Goal: Information Seeking & Learning: Compare options

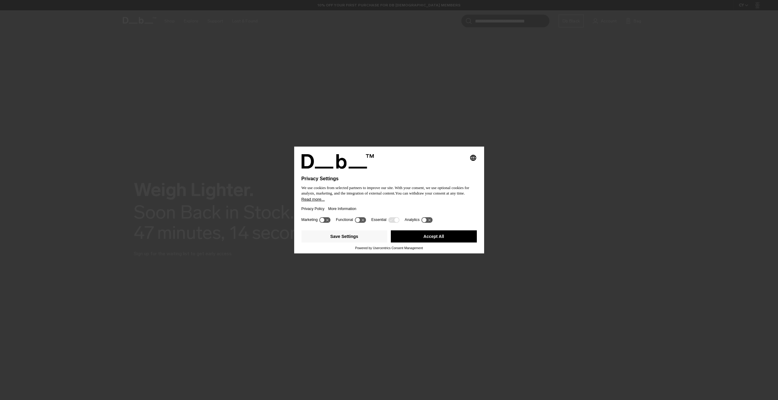
click at [416, 237] on button "Accept All" at bounding box center [434, 237] width 86 height 12
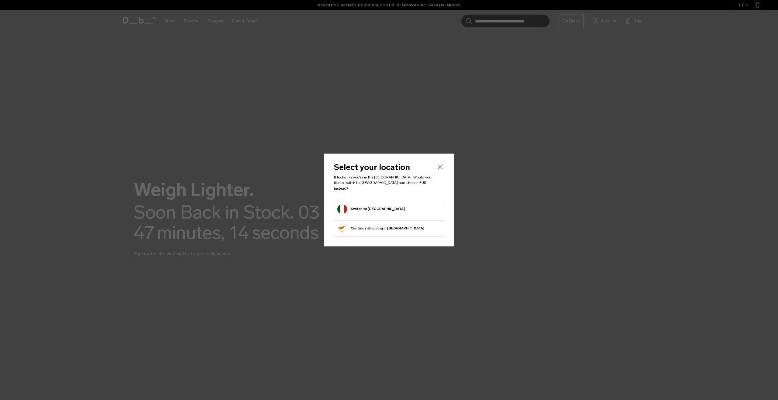
click at [354, 204] on button "Switch to Italy" at bounding box center [370, 209] width 67 height 10
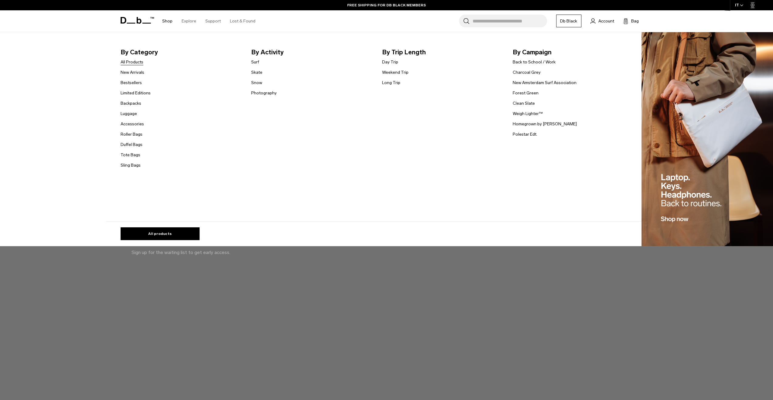
click at [139, 61] on link "All Products" at bounding box center [132, 62] width 23 height 6
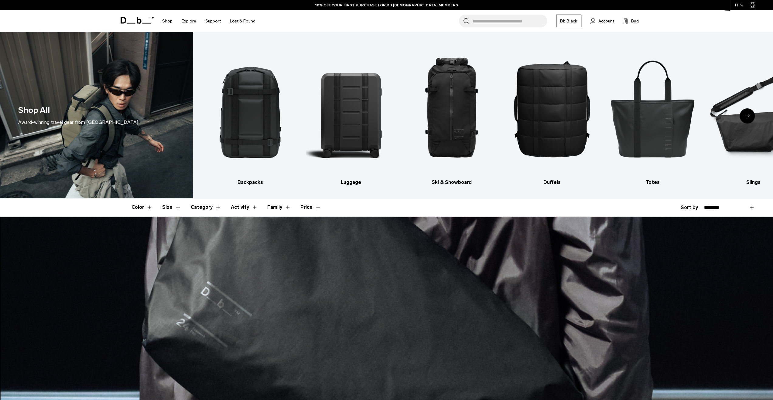
click at [743, 113] on div "Next slide" at bounding box center [747, 115] width 15 height 15
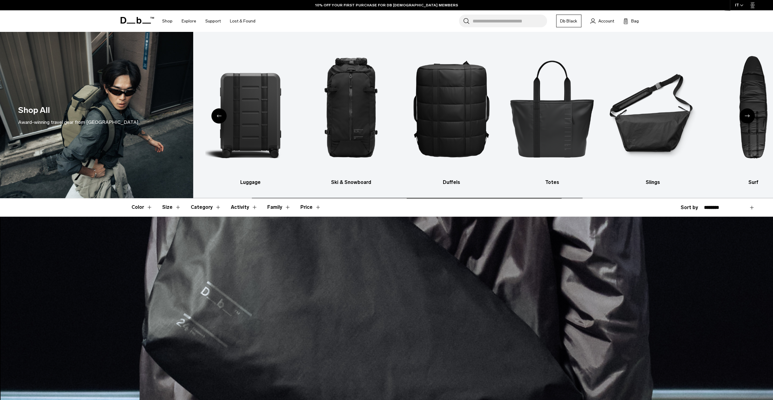
click at [745, 112] on div "Next slide" at bounding box center [747, 115] width 15 height 15
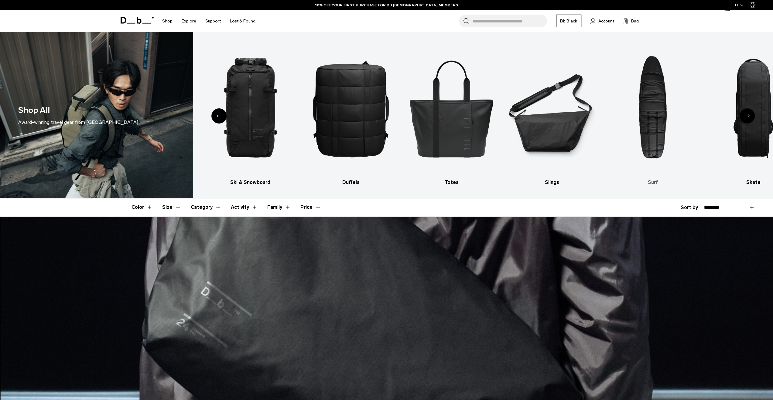
click at [657, 118] on img "7 / 10" at bounding box center [653, 108] width 90 height 135
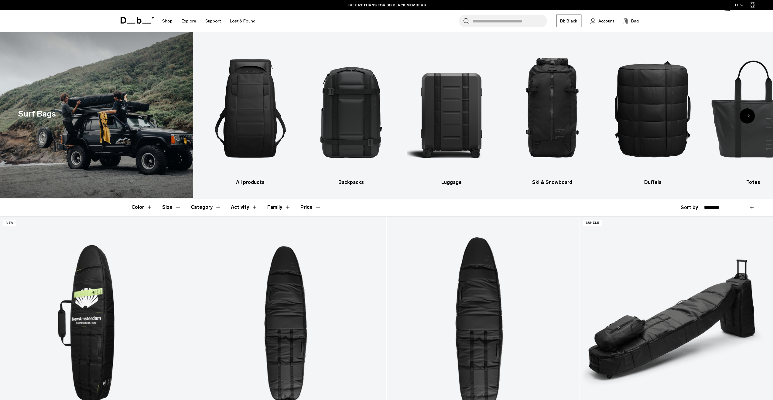
click at [752, 118] on div "Next slide" at bounding box center [747, 115] width 15 height 15
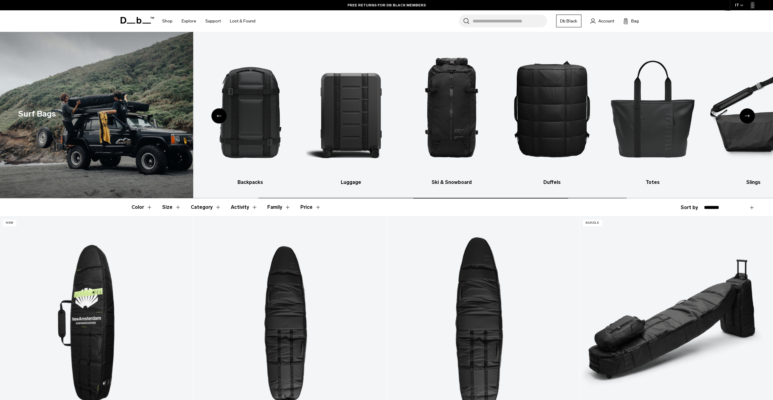
click at [752, 118] on div "Next slide" at bounding box center [747, 115] width 15 height 15
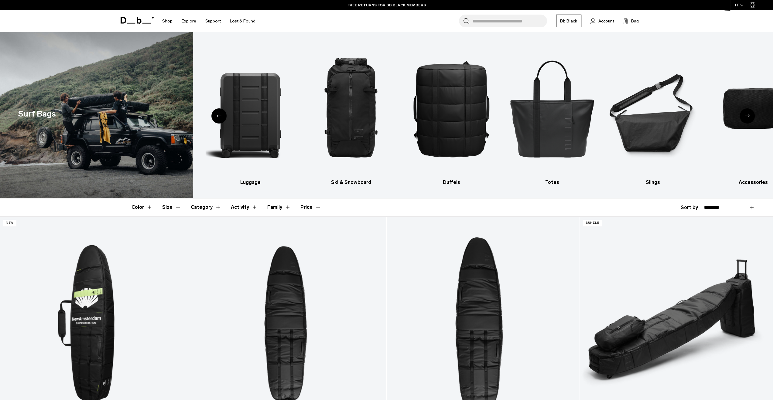
click at [752, 118] on div "Next slide" at bounding box center [747, 115] width 15 height 15
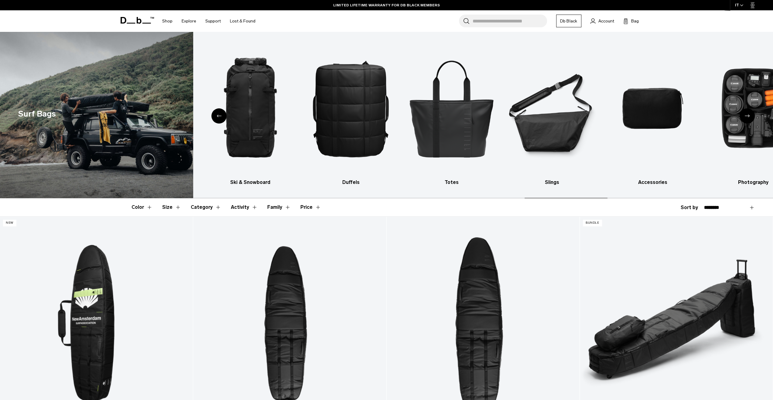
click at [752, 118] on div "Next slide" at bounding box center [747, 115] width 15 height 15
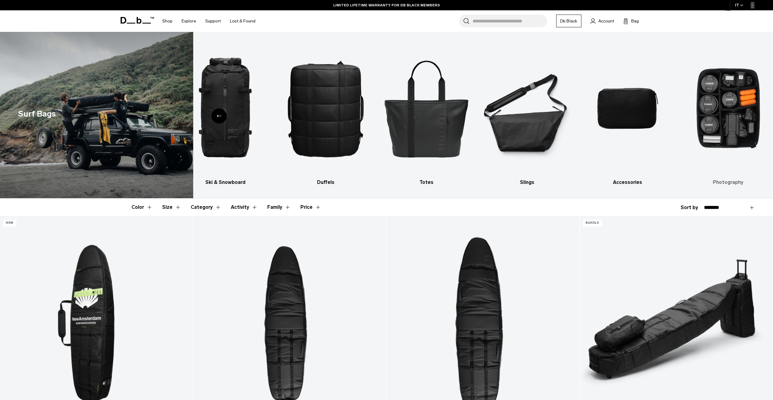
click at [732, 122] on img "9 / 9" at bounding box center [728, 108] width 90 height 135
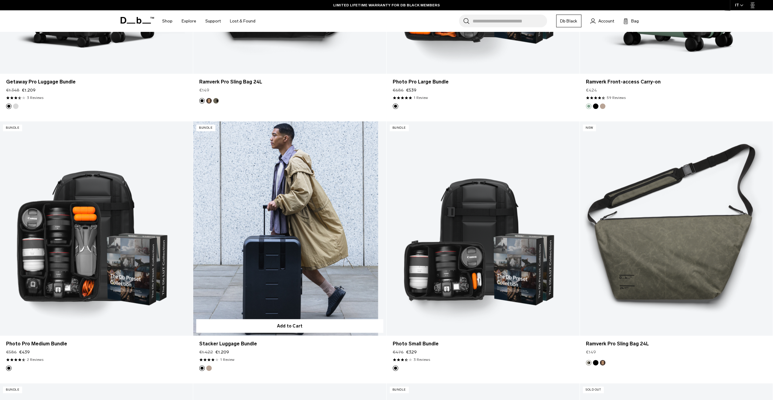
scroll to position [1215, 0]
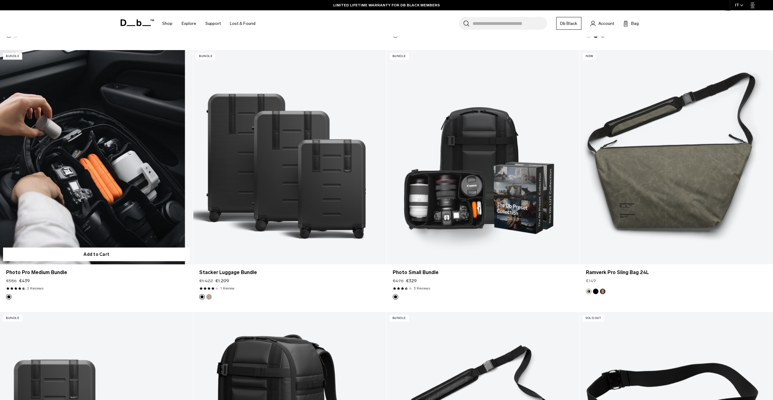
click at [106, 185] on link "Photo Pro Medium Bundle" at bounding box center [96, 157] width 193 height 214
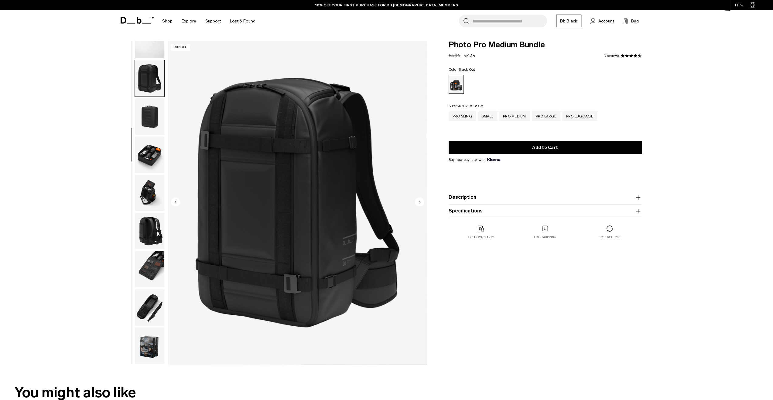
click at [148, 113] on img "button" at bounding box center [149, 116] width 29 height 36
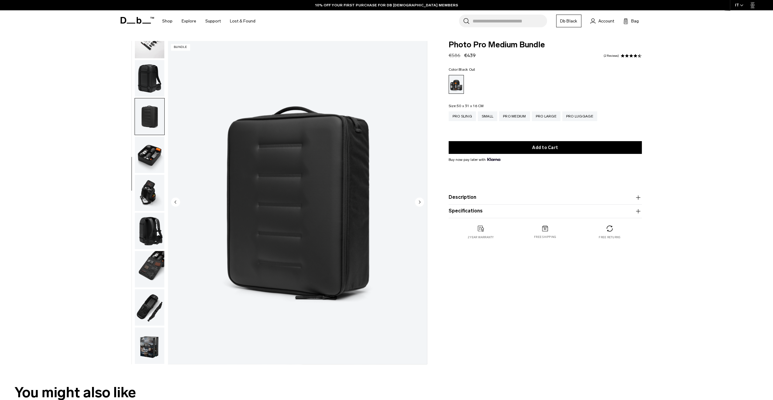
click at [143, 86] on img "button" at bounding box center [149, 78] width 29 height 36
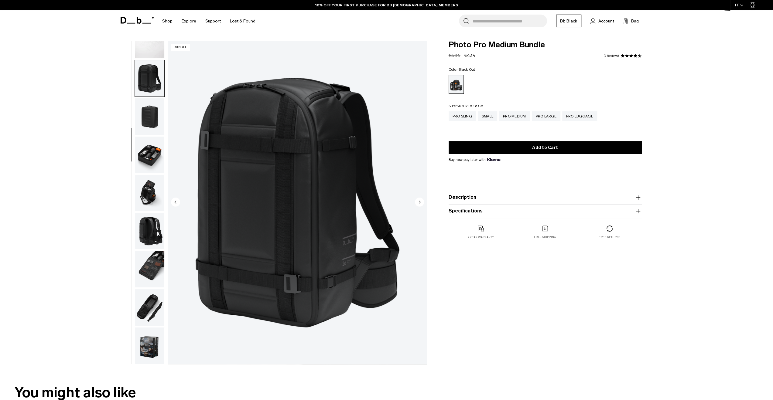
click at [149, 111] on img "button" at bounding box center [149, 116] width 29 height 36
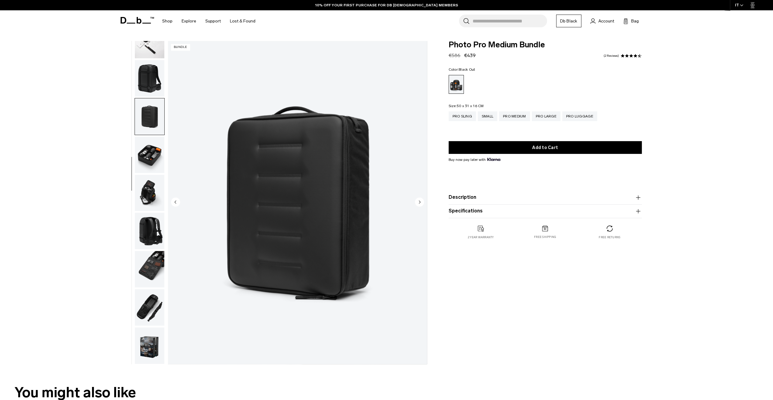
click at [150, 149] on img "button" at bounding box center [149, 155] width 29 height 36
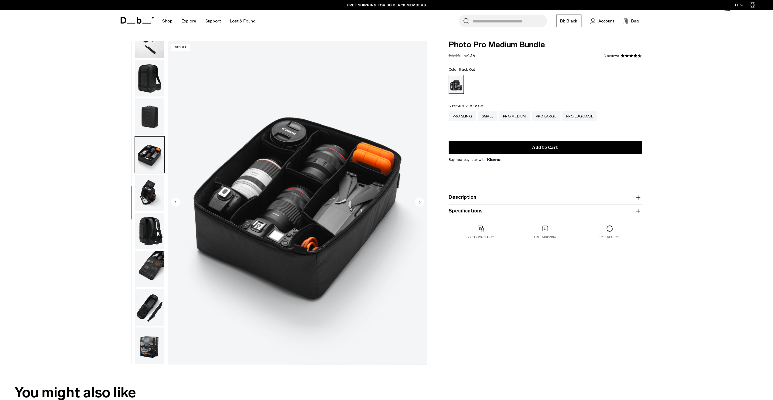
click at [148, 194] on img "button" at bounding box center [149, 193] width 29 height 36
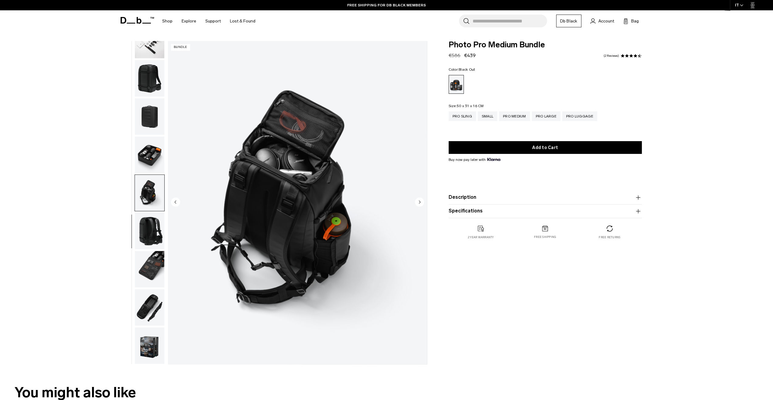
click at [157, 78] on img "button" at bounding box center [149, 78] width 29 height 36
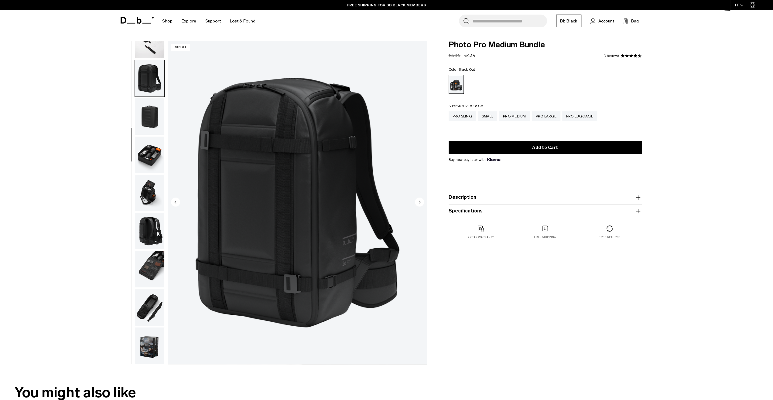
click at [158, 123] on img "button" at bounding box center [149, 116] width 29 height 36
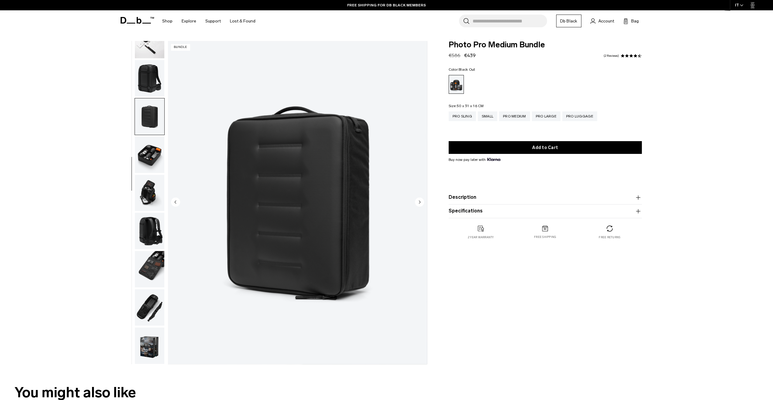
click at [154, 144] on img "button" at bounding box center [149, 155] width 29 height 36
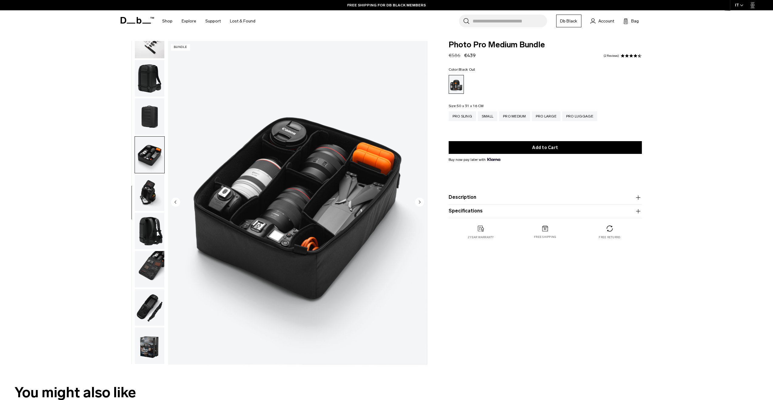
click at [149, 183] on img "button" at bounding box center [149, 193] width 29 height 36
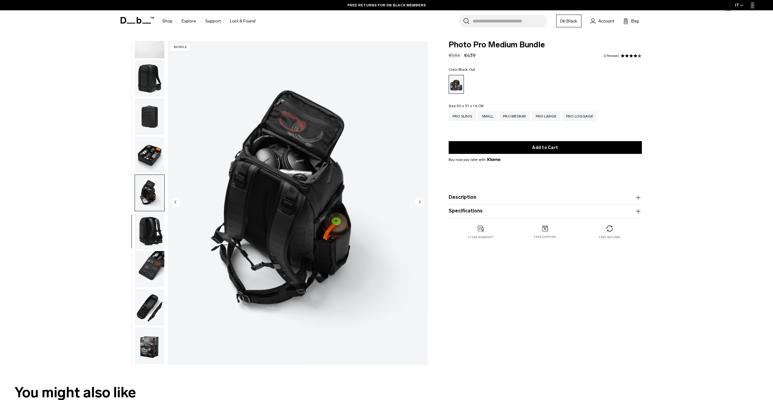
click at [147, 229] on img "button" at bounding box center [149, 231] width 29 height 36
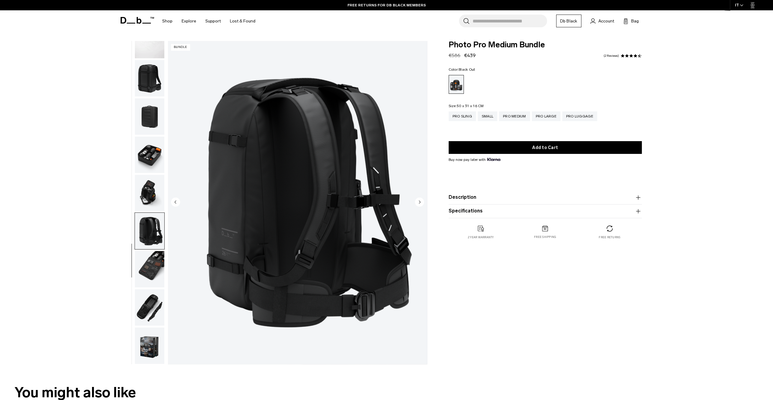
click at [142, 187] on img "button" at bounding box center [149, 193] width 29 height 36
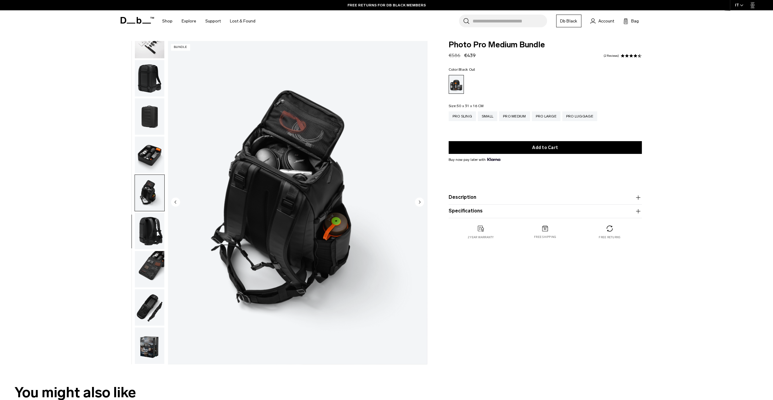
click at [153, 235] on img "button" at bounding box center [149, 231] width 29 height 36
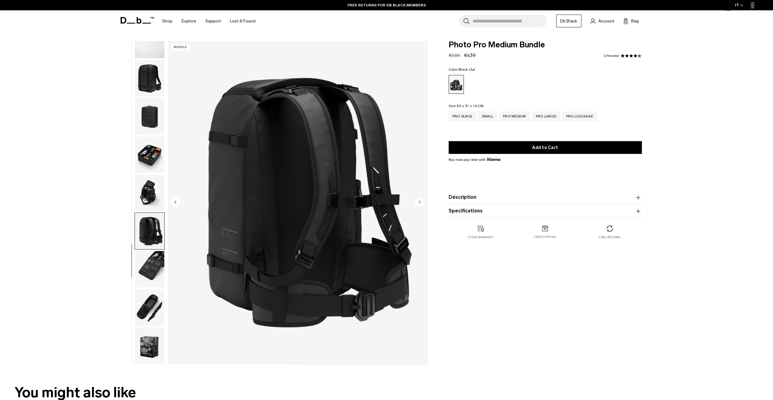
click at [144, 267] on img "button" at bounding box center [149, 269] width 29 height 36
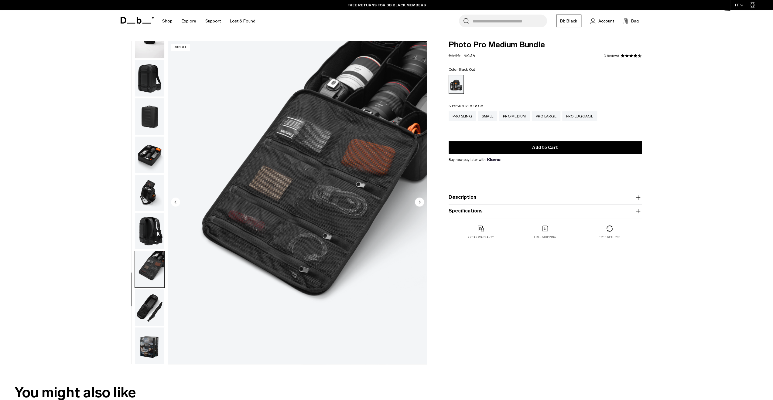
click at [152, 309] on img "button" at bounding box center [149, 307] width 29 height 36
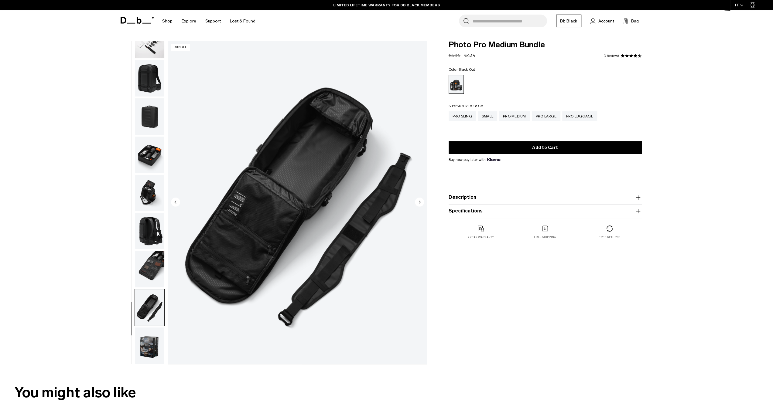
click at [148, 342] on img "button" at bounding box center [149, 346] width 29 height 36
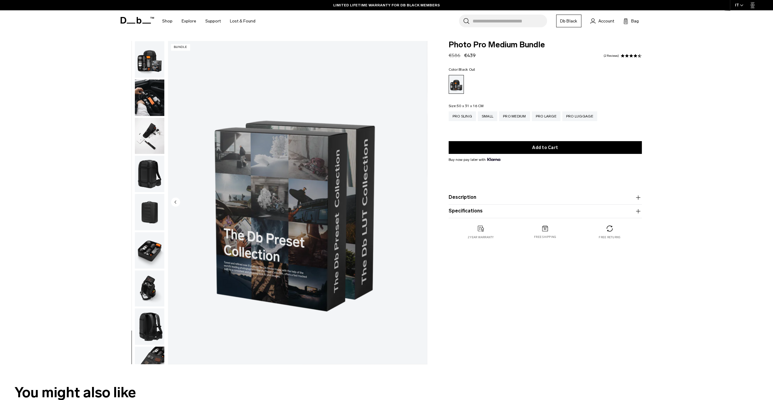
click at [143, 67] on img "button" at bounding box center [149, 59] width 29 height 36
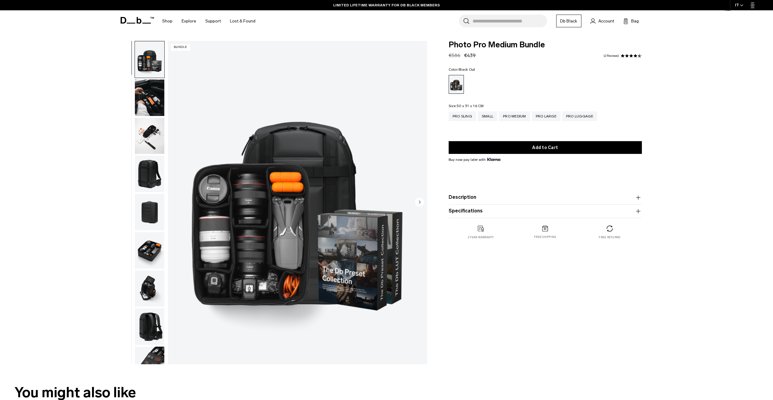
click at [149, 85] on img "button" at bounding box center [149, 98] width 29 height 36
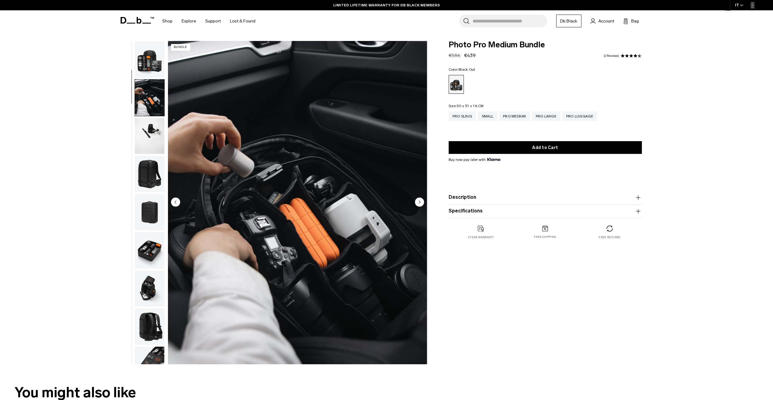
scroll to position [38, 0]
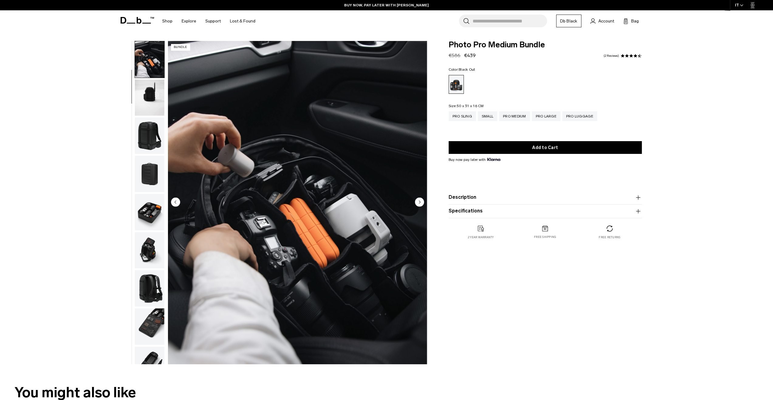
click at [149, 109] on img "button" at bounding box center [149, 98] width 29 height 36
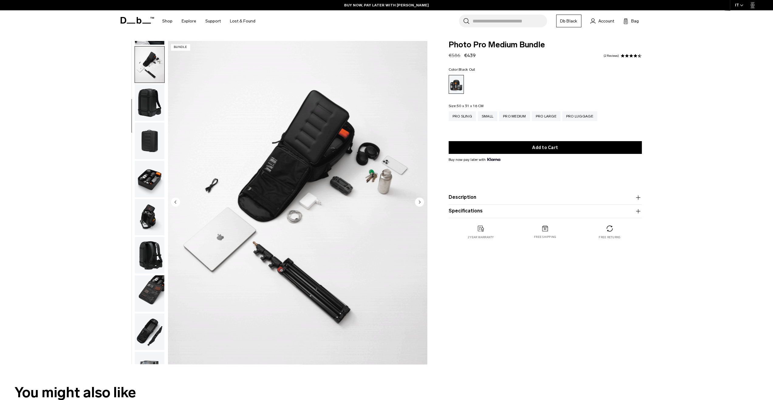
scroll to position [77, 0]
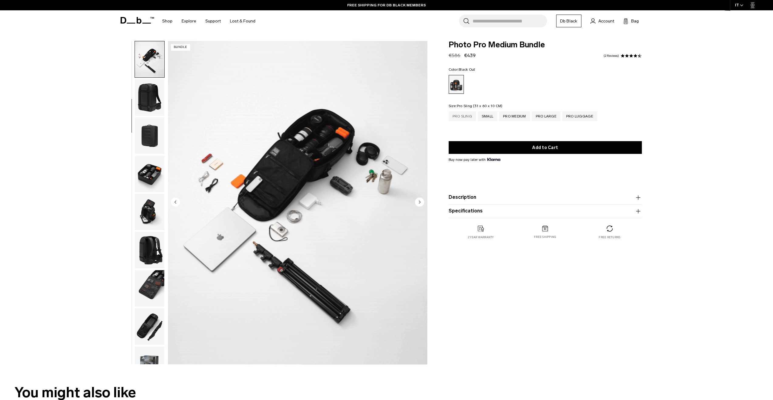
click at [470, 118] on div "Pro Sling" at bounding box center [462, 116] width 27 height 10
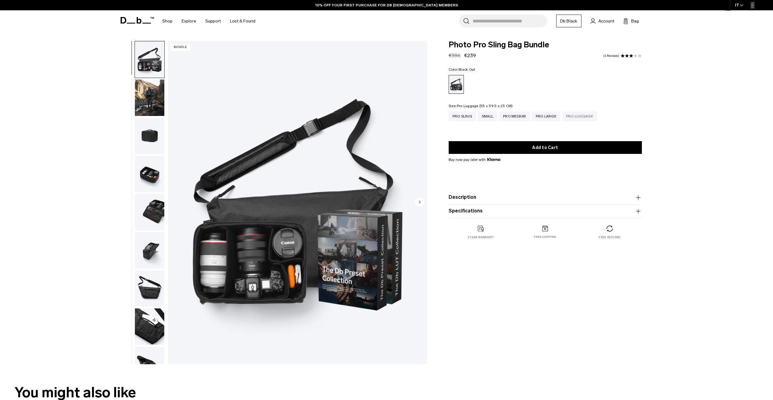
click at [573, 115] on div "Pro Luggage" at bounding box center [579, 116] width 35 height 10
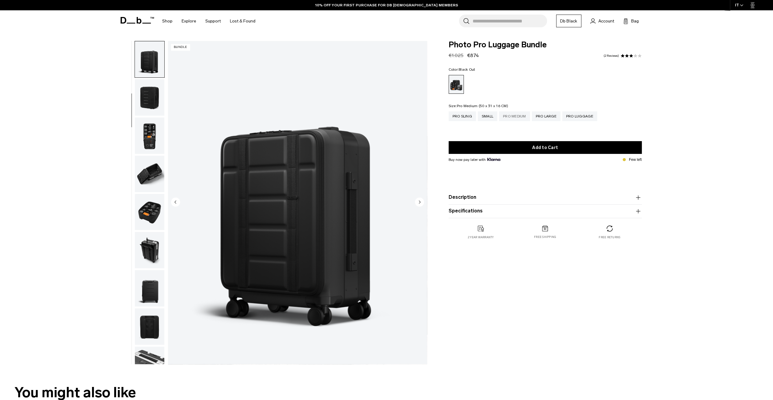
click at [528, 120] on div "Pro Medium" at bounding box center [514, 116] width 31 height 10
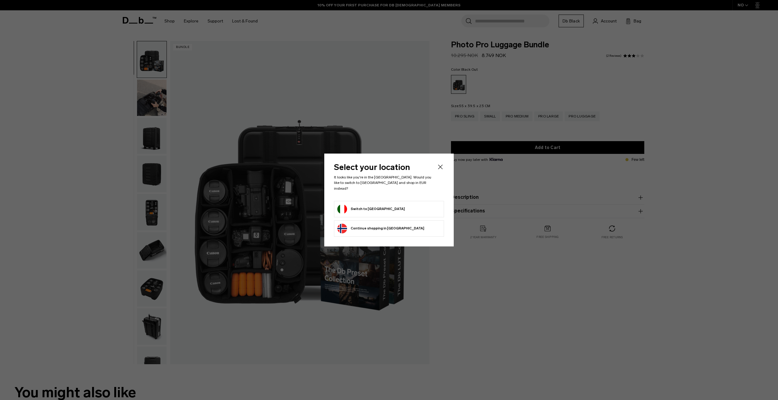
select select
select select "**********"
click at [441, 166] on icon "Close" at bounding box center [440, 166] width 7 height 7
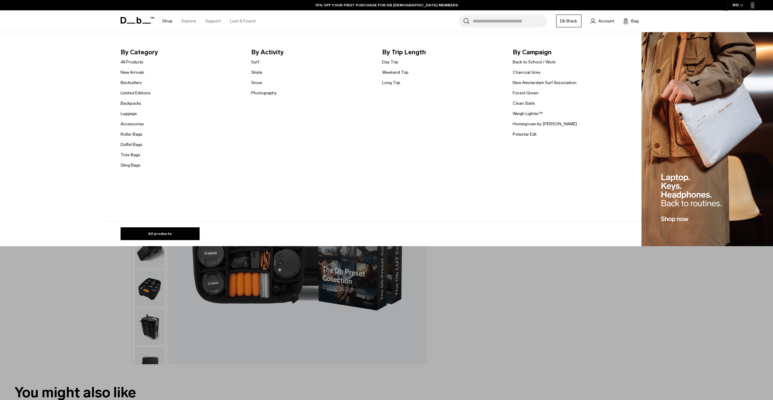
click at [170, 20] on link "Shop" at bounding box center [167, 21] width 10 height 22
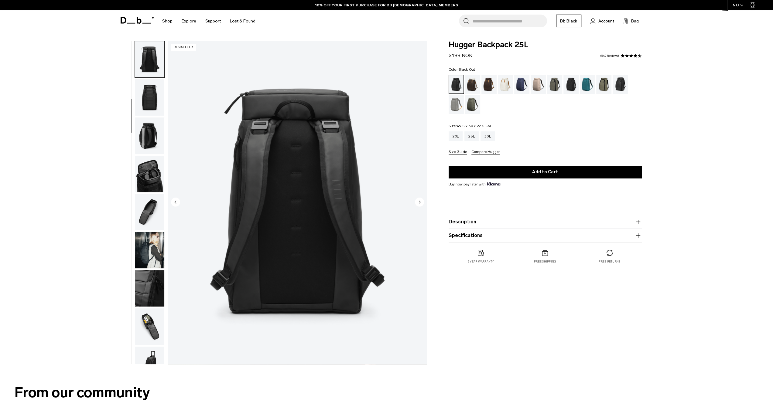
click at [148, 167] on img "button" at bounding box center [149, 174] width 29 height 36
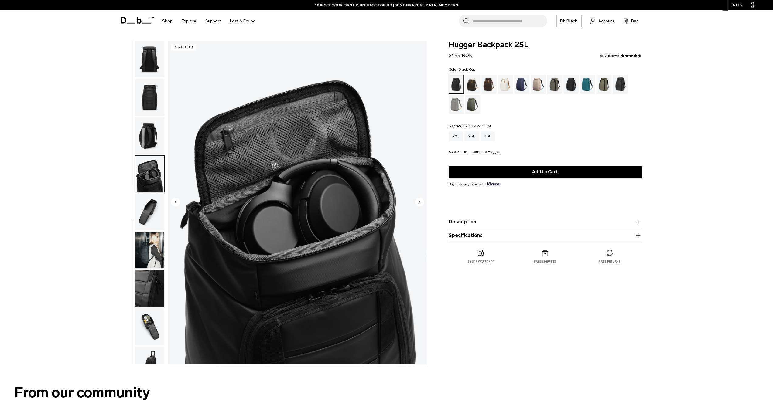
scroll to position [96, 0]
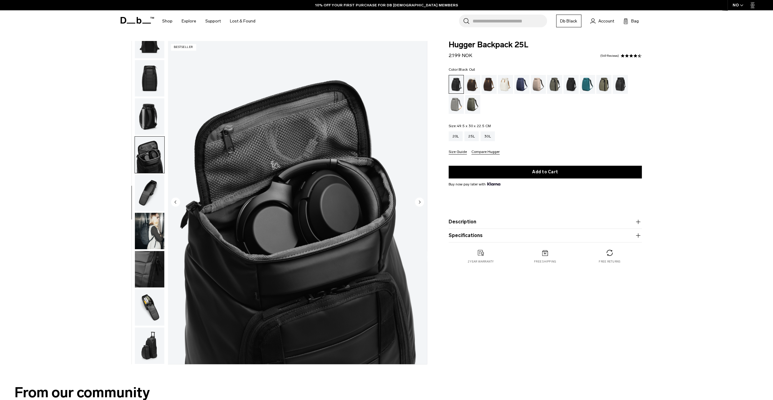
click at [150, 196] on img "button" at bounding box center [149, 193] width 29 height 36
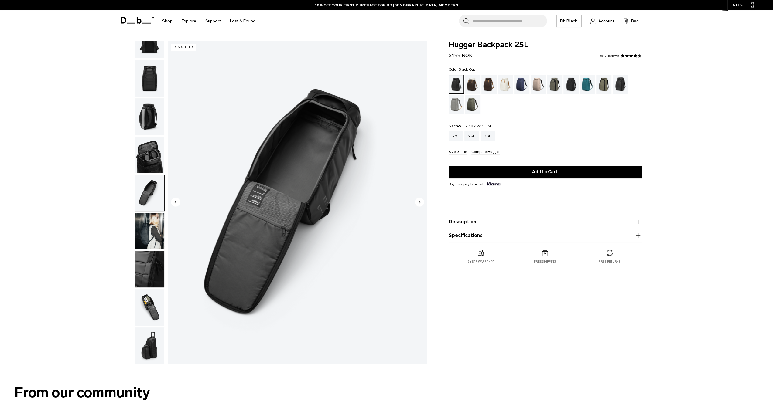
click at [142, 145] on img "button" at bounding box center [149, 155] width 29 height 36
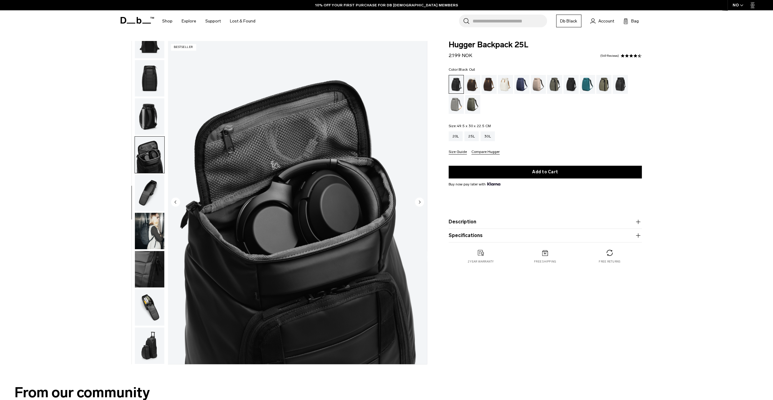
click at [153, 196] on img "button" at bounding box center [149, 193] width 29 height 36
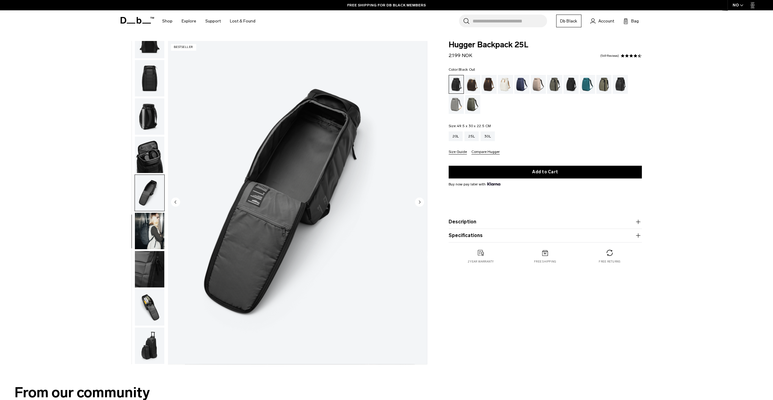
click at [155, 225] on img "button" at bounding box center [149, 231] width 29 height 36
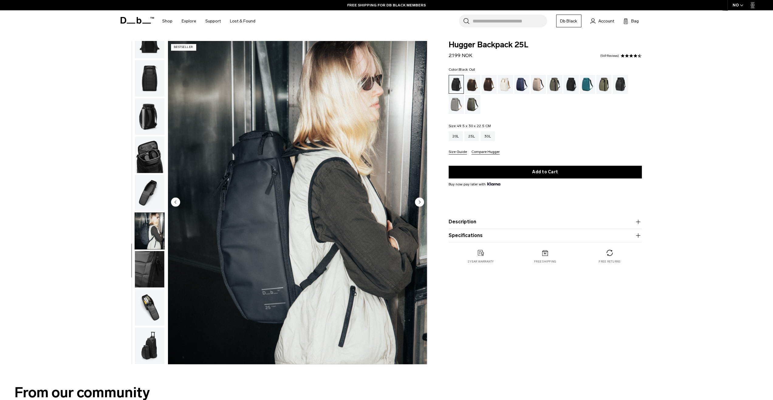
drag, startPoint x: 152, startPoint y: 248, endPoint x: 152, endPoint y: 259, distance: 10.9
click at [152, 249] on img "button" at bounding box center [149, 231] width 29 height 36
drag, startPoint x: 152, startPoint y: 268, endPoint x: 148, endPoint y: 295, distance: 26.9
click at [152, 268] on img "button" at bounding box center [149, 269] width 29 height 36
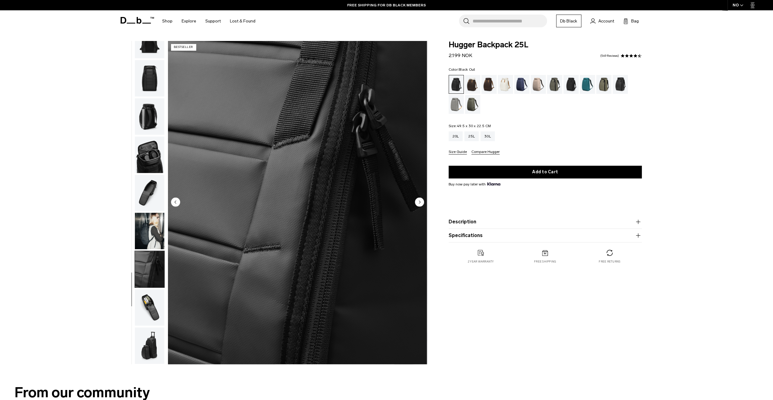
click at [146, 307] on img "button" at bounding box center [149, 307] width 29 height 36
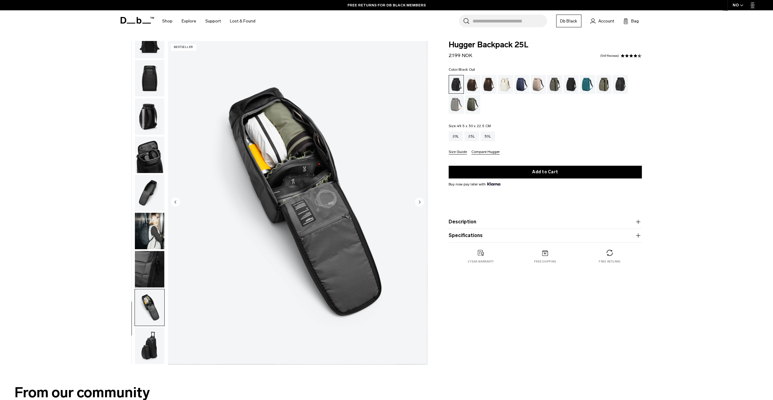
click at [149, 346] on img "button" at bounding box center [149, 346] width 29 height 36
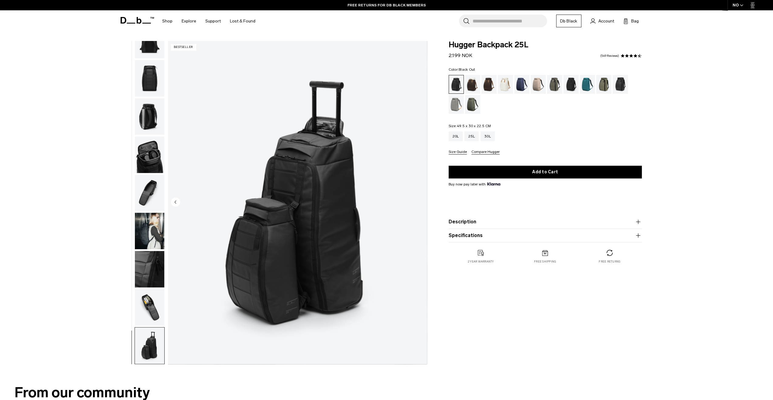
click at [152, 311] on img "button" at bounding box center [149, 307] width 29 height 36
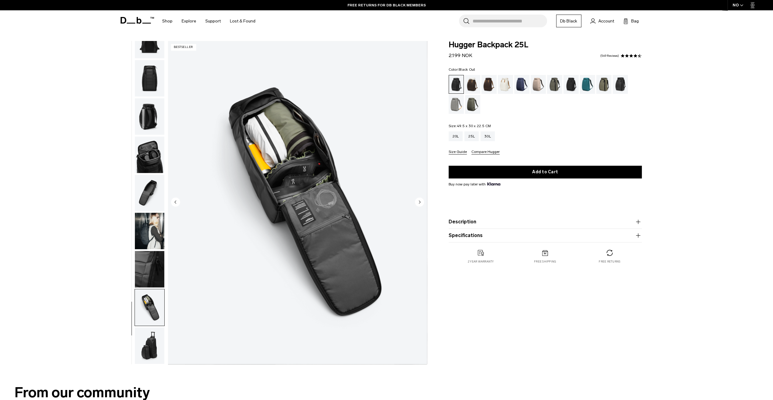
click at [146, 259] on img "button" at bounding box center [149, 269] width 29 height 36
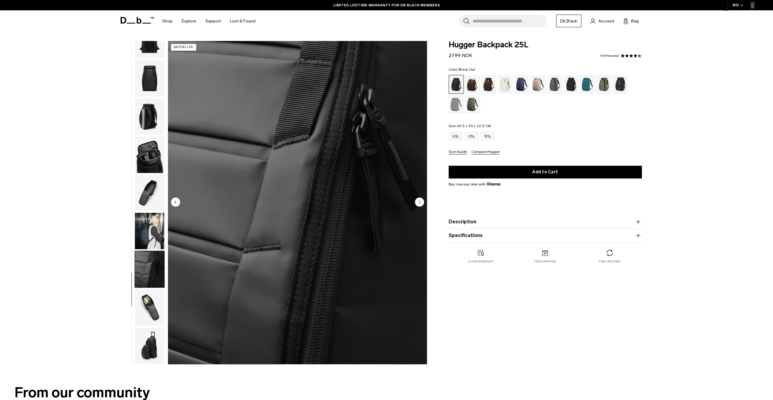
click at [150, 216] on img "button" at bounding box center [149, 231] width 29 height 36
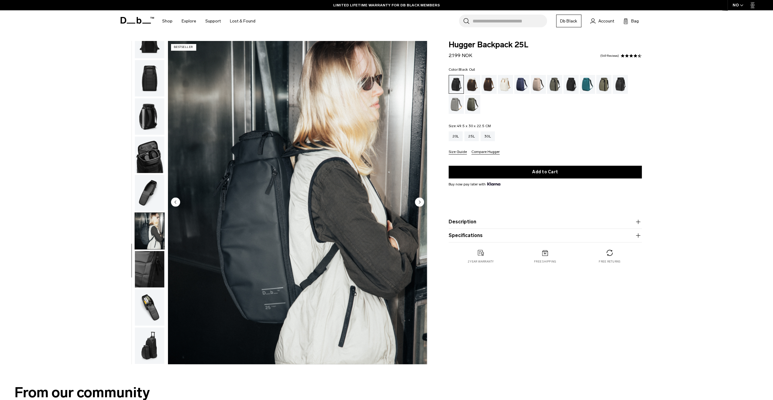
click at [145, 348] on img "button" at bounding box center [149, 346] width 29 height 36
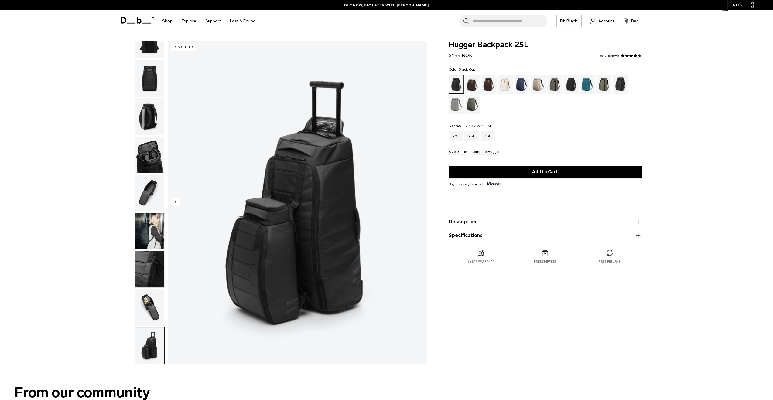
click at [154, 237] on img "button" at bounding box center [149, 231] width 29 height 36
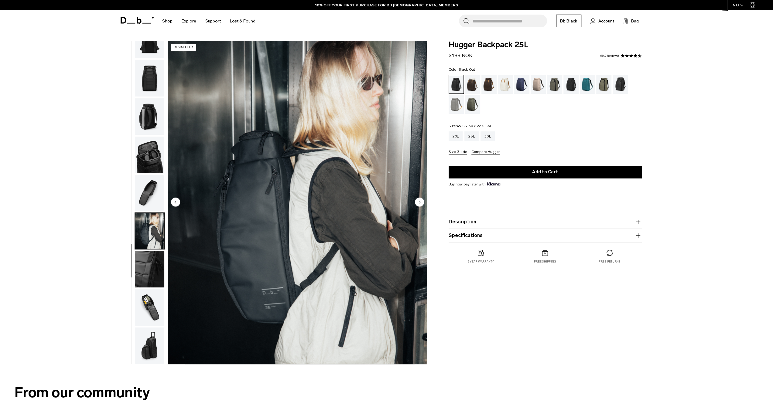
click at [133, 181] on div at bounding box center [148, 203] width 33 height 324
click at [142, 190] on img "button" at bounding box center [149, 193] width 29 height 36
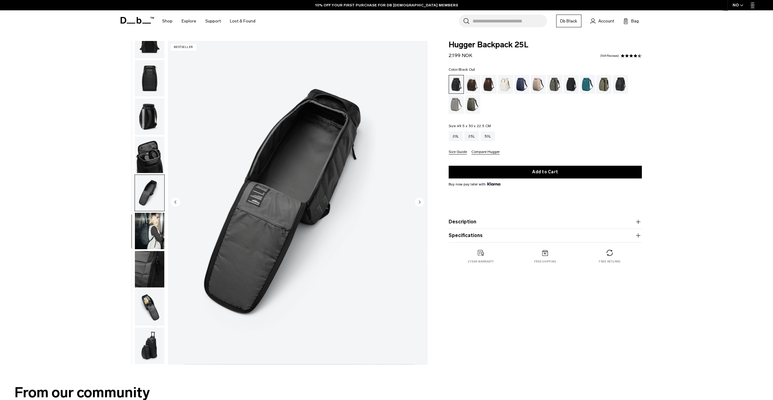
click at [149, 155] on img "button" at bounding box center [149, 155] width 29 height 36
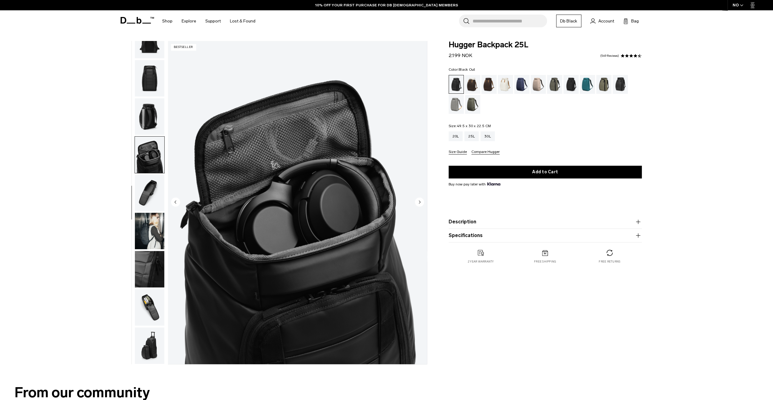
click at [156, 201] on img "button" at bounding box center [149, 193] width 29 height 36
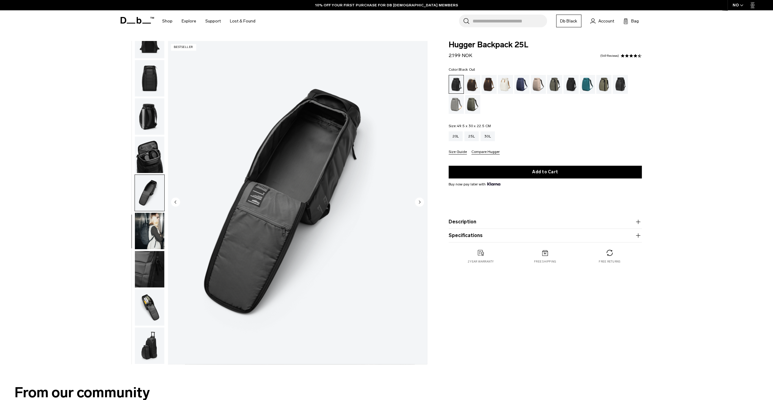
click at [149, 242] on img "button" at bounding box center [149, 231] width 29 height 36
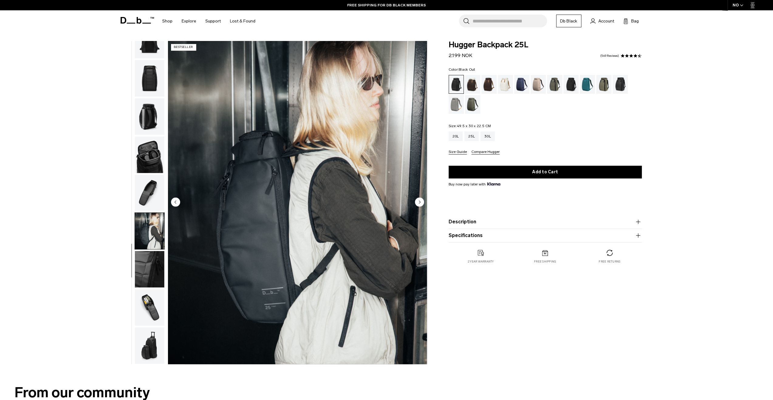
click at [148, 259] on img "button" at bounding box center [149, 269] width 29 height 36
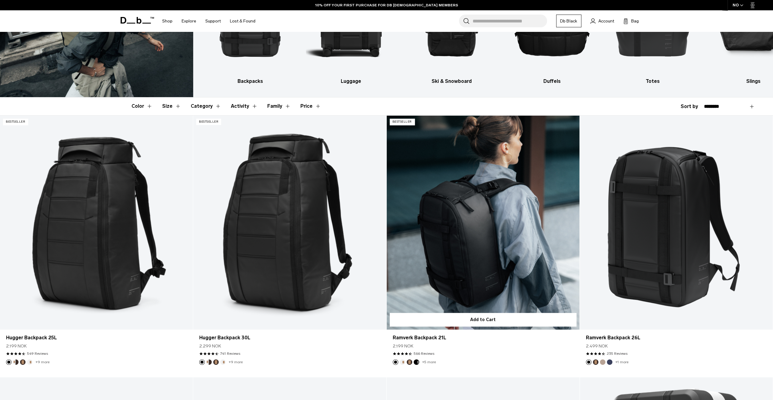
click at [483, 223] on link "Ramverk Backpack 21L" at bounding box center [483, 223] width 193 height 214
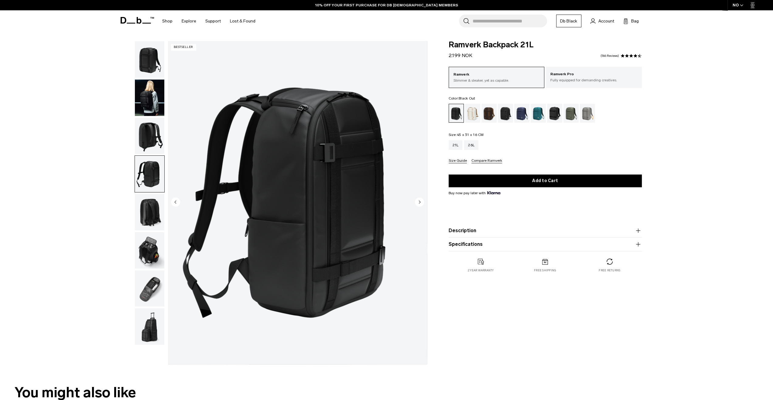
click at [155, 212] on img "button" at bounding box center [149, 212] width 29 height 36
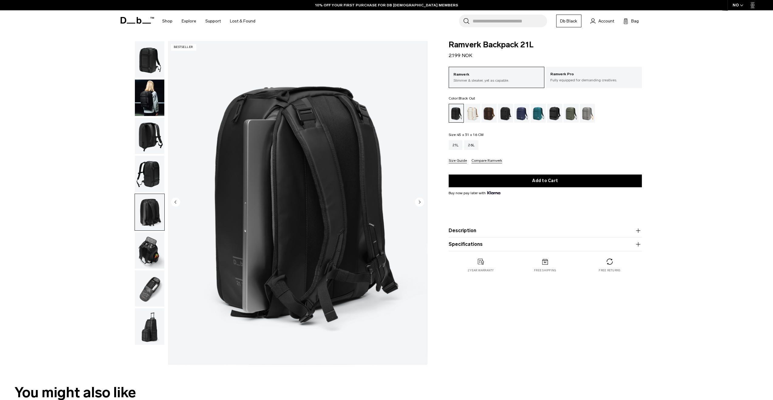
click at [148, 250] on img "button" at bounding box center [149, 250] width 29 height 36
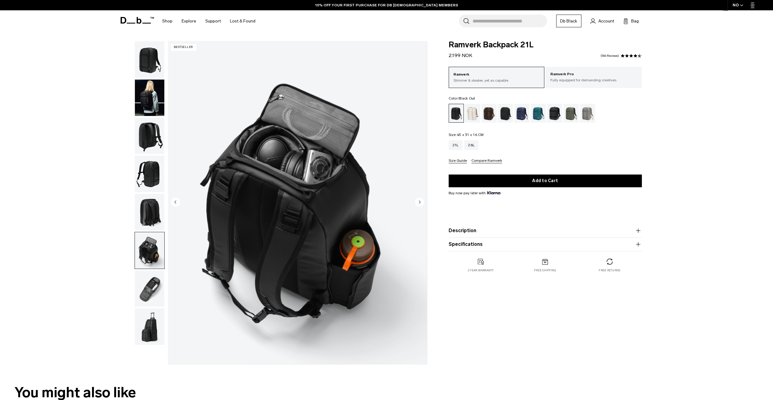
click at [147, 289] on img "button" at bounding box center [149, 289] width 29 height 36
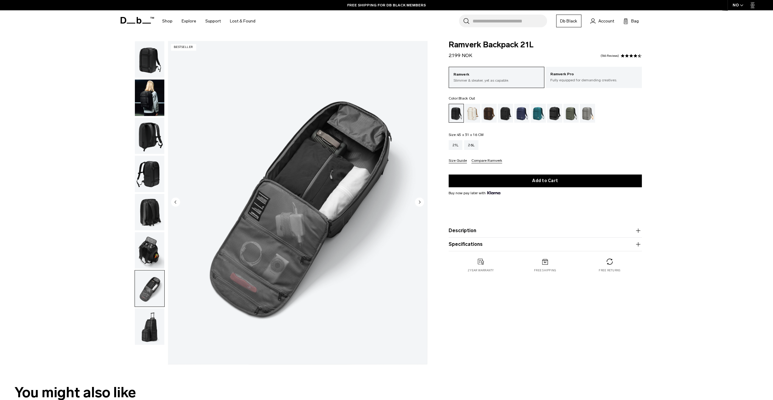
click at [148, 252] on img "button" at bounding box center [149, 250] width 29 height 36
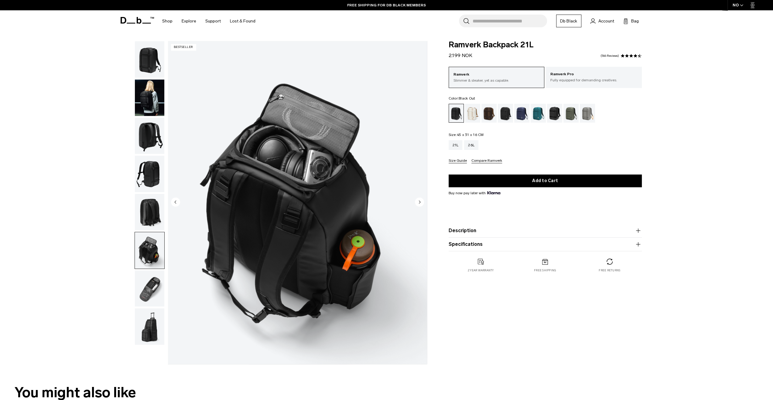
click at [151, 280] on img "button" at bounding box center [149, 289] width 29 height 36
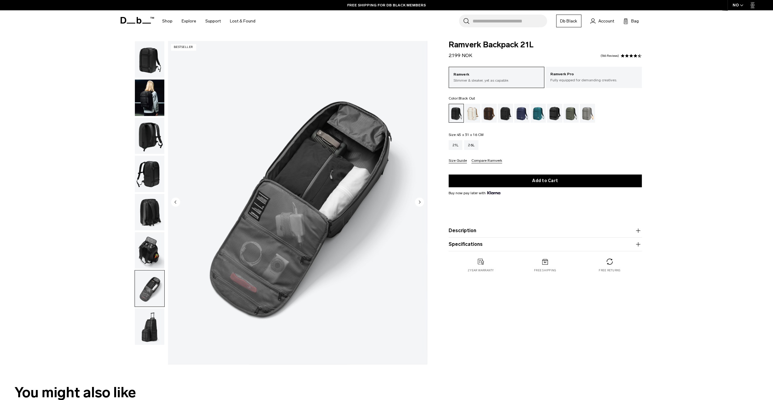
click at [155, 327] on img "button" at bounding box center [149, 327] width 29 height 36
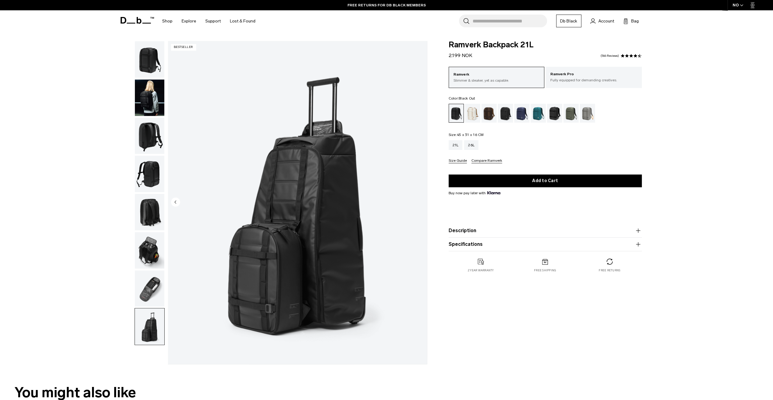
click at [142, 286] on img "button" at bounding box center [149, 289] width 29 height 36
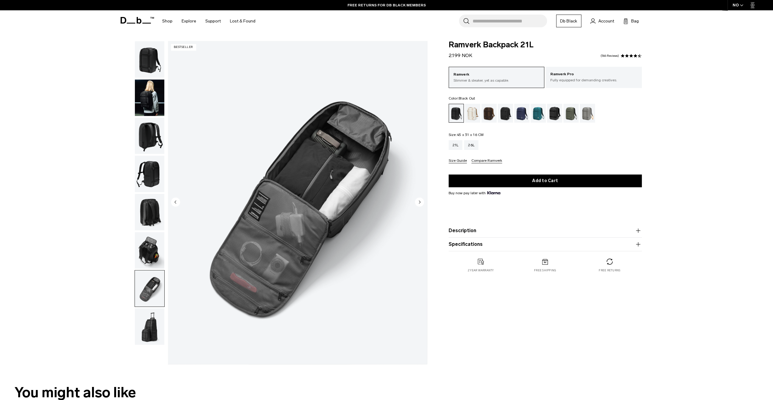
click at [145, 244] on img "button" at bounding box center [149, 250] width 29 height 36
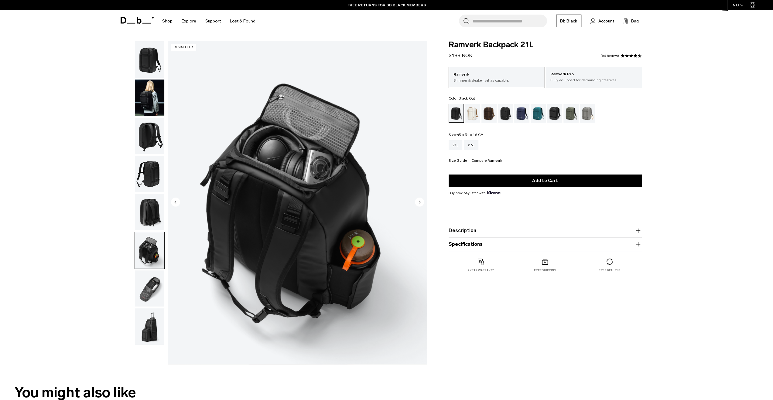
click at [150, 215] on img "button" at bounding box center [149, 212] width 29 height 36
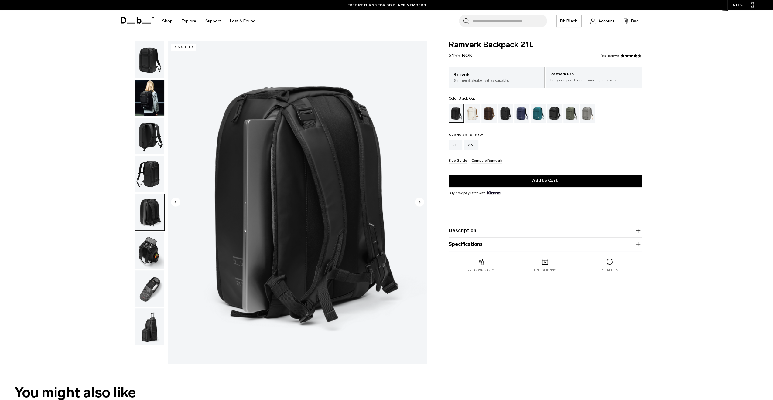
click at [148, 175] on img "button" at bounding box center [149, 174] width 29 height 36
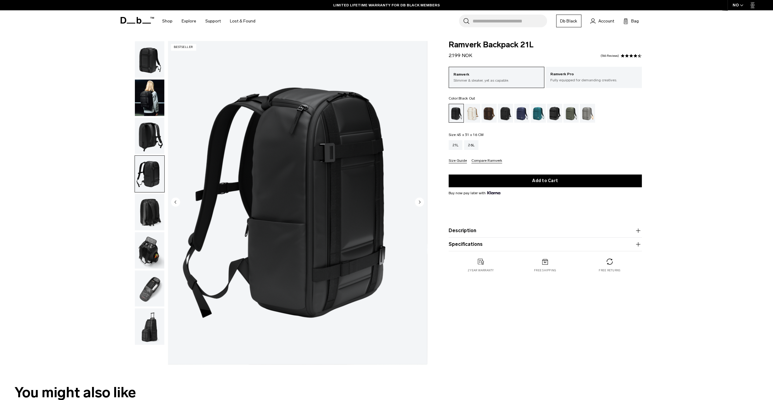
click at [146, 138] on img "button" at bounding box center [149, 136] width 29 height 36
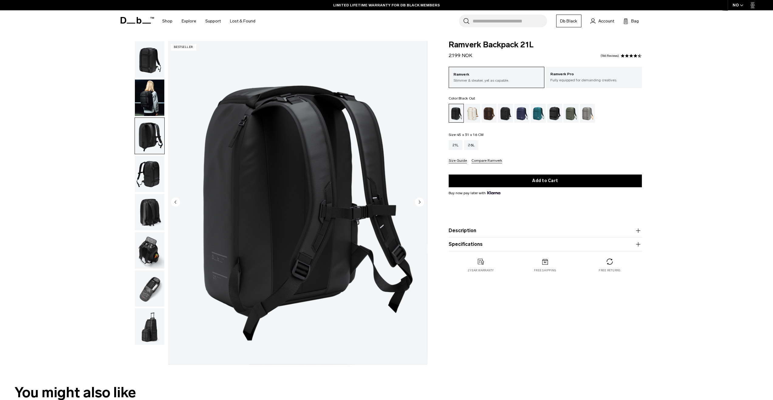
click at [150, 283] on img "button" at bounding box center [149, 289] width 29 height 36
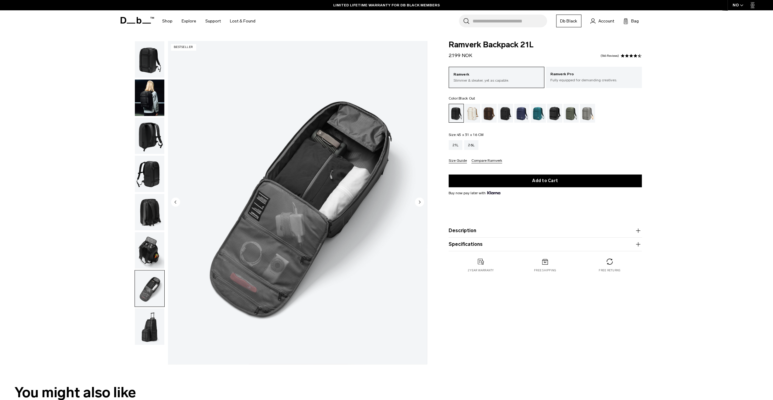
click at [144, 145] on img "button" at bounding box center [149, 136] width 29 height 36
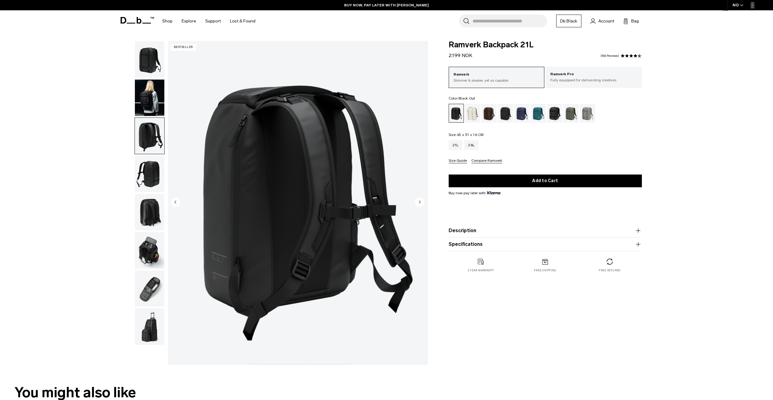
click at [149, 64] on img "button" at bounding box center [149, 59] width 29 height 36
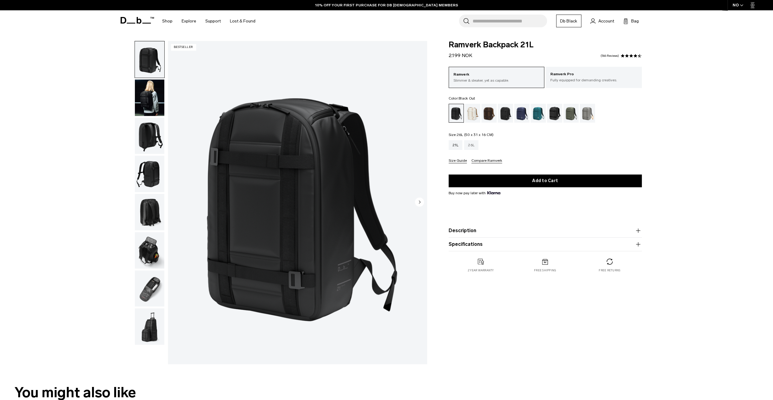
click at [469, 146] on div "26L" at bounding box center [471, 145] width 14 height 10
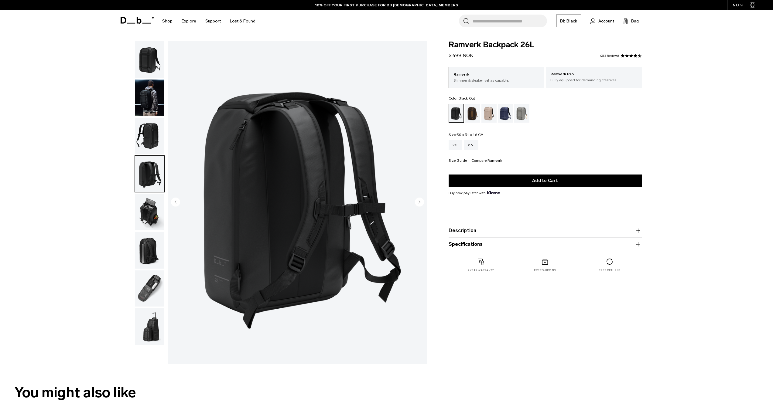
click at [144, 210] on img "button" at bounding box center [149, 212] width 29 height 36
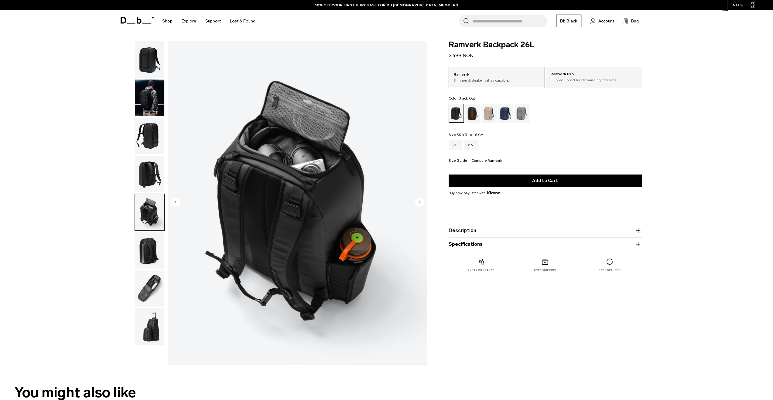
click at [149, 248] on img "button" at bounding box center [149, 250] width 29 height 36
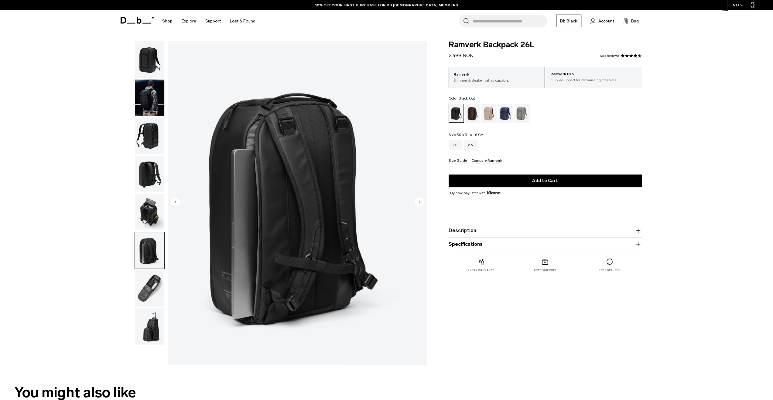
click at [150, 277] on img "button" at bounding box center [149, 289] width 29 height 36
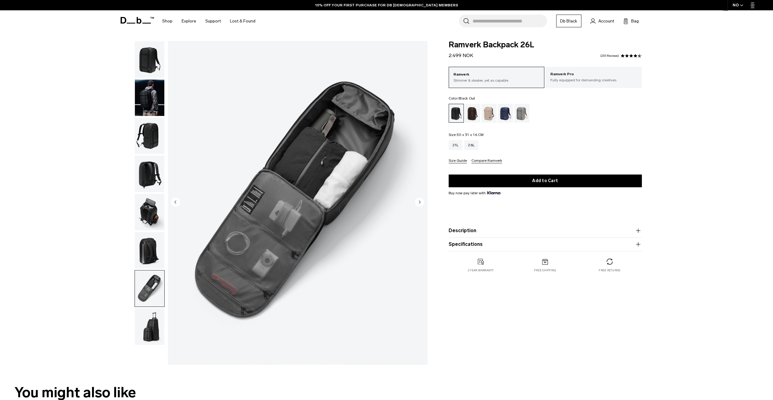
click at [151, 331] on img "button" at bounding box center [149, 327] width 29 height 36
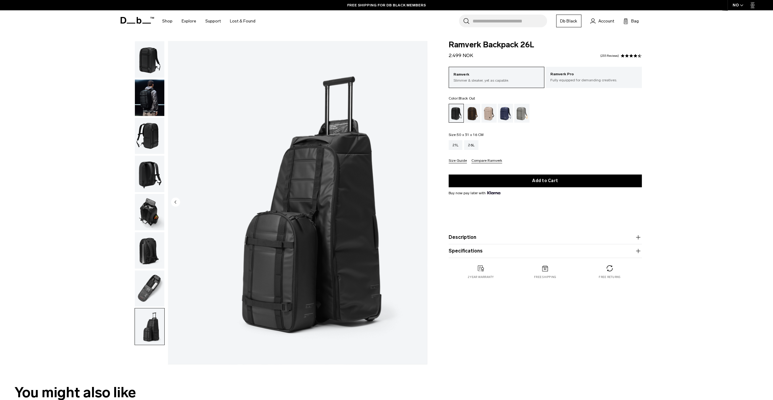
click at [668, 195] on div "**********" at bounding box center [386, 204] width 773 height 327
click at [580, 80] on p "Fully equipped for demanding creatives." at bounding box center [593, 79] width 87 height 5
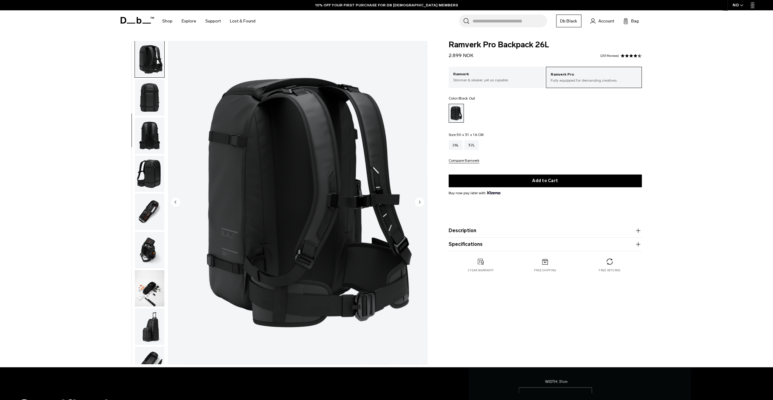
click at [153, 145] on img "button" at bounding box center [149, 136] width 29 height 36
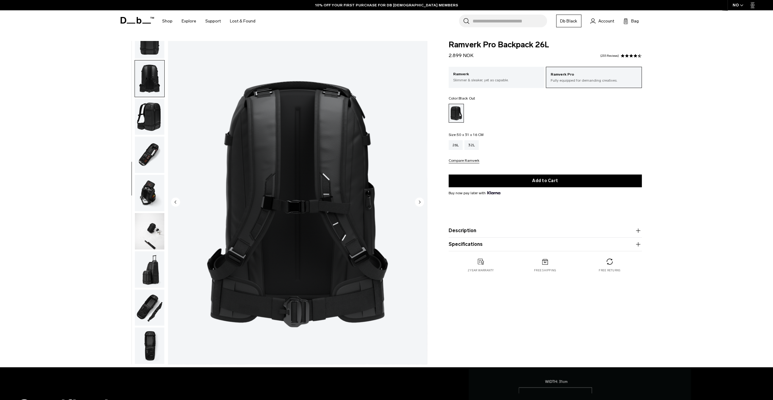
scroll to position [173, 0]
click at [150, 153] on img "button" at bounding box center [149, 155] width 29 height 36
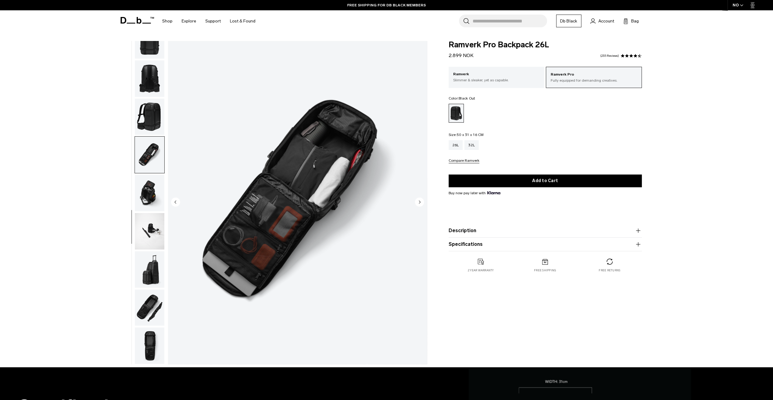
click at [144, 199] on img "button" at bounding box center [149, 193] width 29 height 36
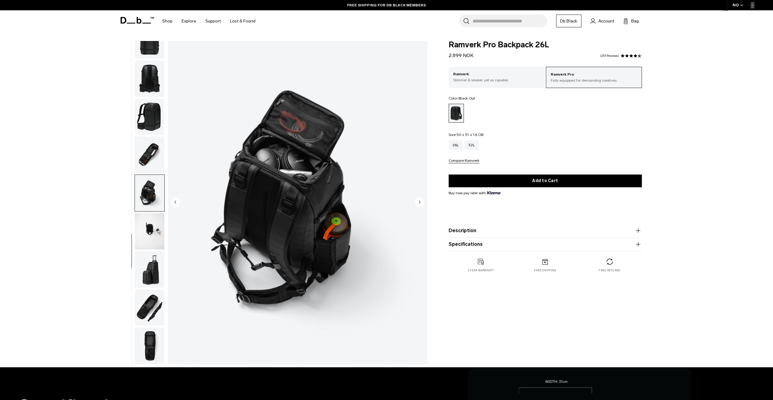
click at [137, 240] on img "button" at bounding box center [149, 231] width 29 height 36
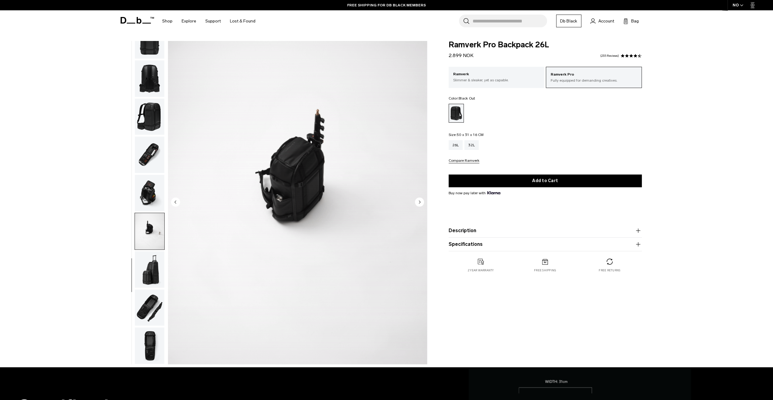
click at [141, 266] on img "button" at bounding box center [149, 270] width 29 height 36
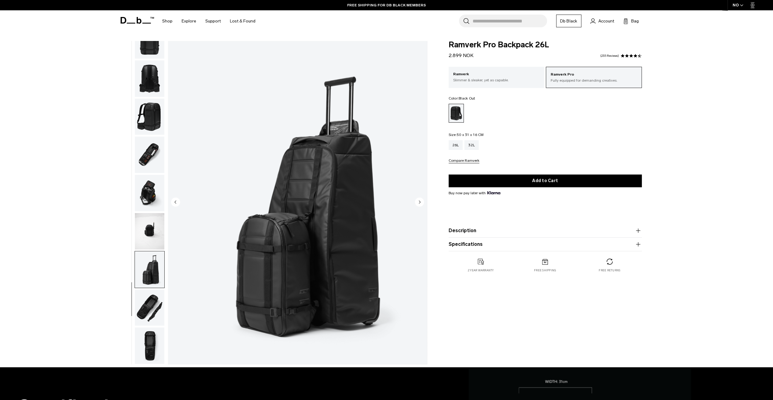
click at [152, 310] on img "button" at bounding box center [149, 308] width 29 height 36
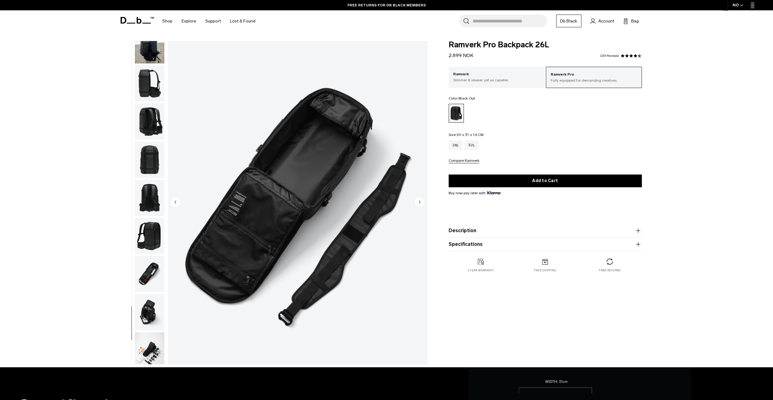
scroll to position [0, 0]
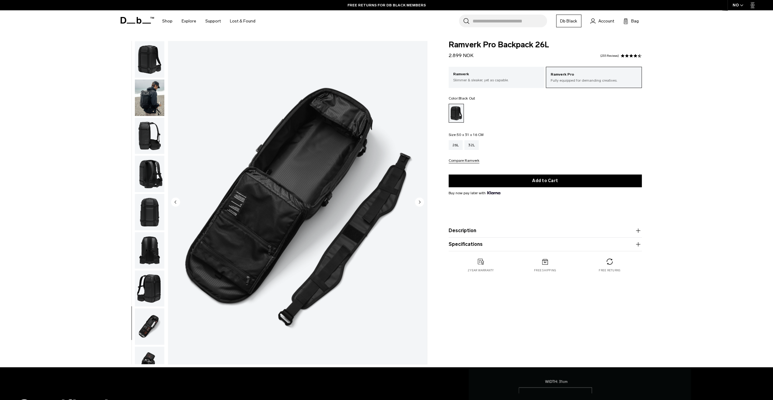
click at [147, 67] on img "button" at bounding box center [149, 59] width 29 height 36
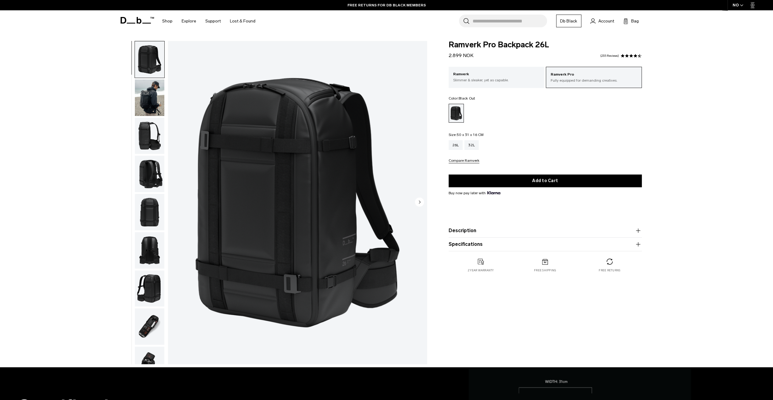
click at [155, 99] on img "button" at bounding box center [149, 98] width 29 height 36
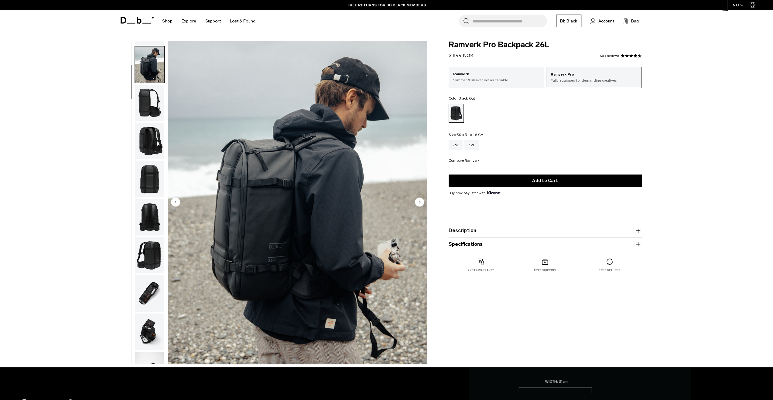
scroll to position [38, 0]
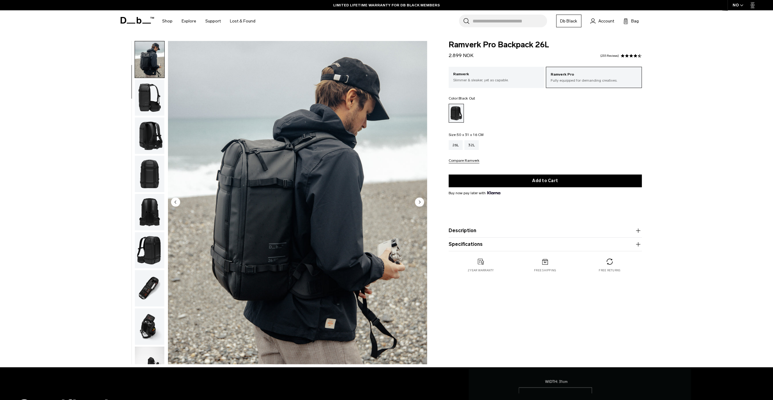
click at [144, 130] on img "button" at bounding box center [149, 136] width 29 height 36
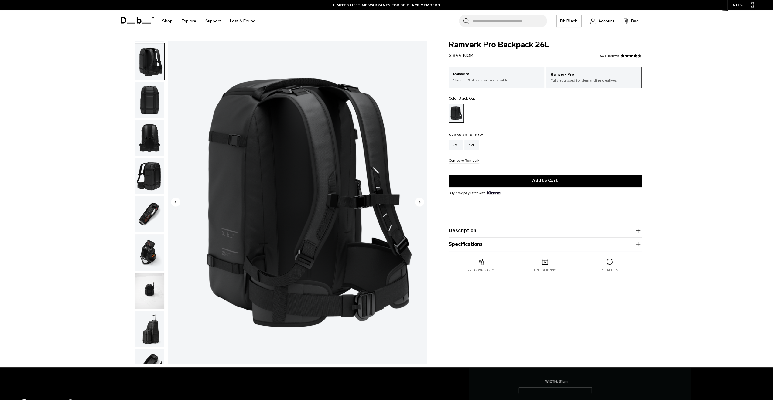
scroll to position [115, 0]
